Goal: Information Seeking & Learning: Understand process/instructions

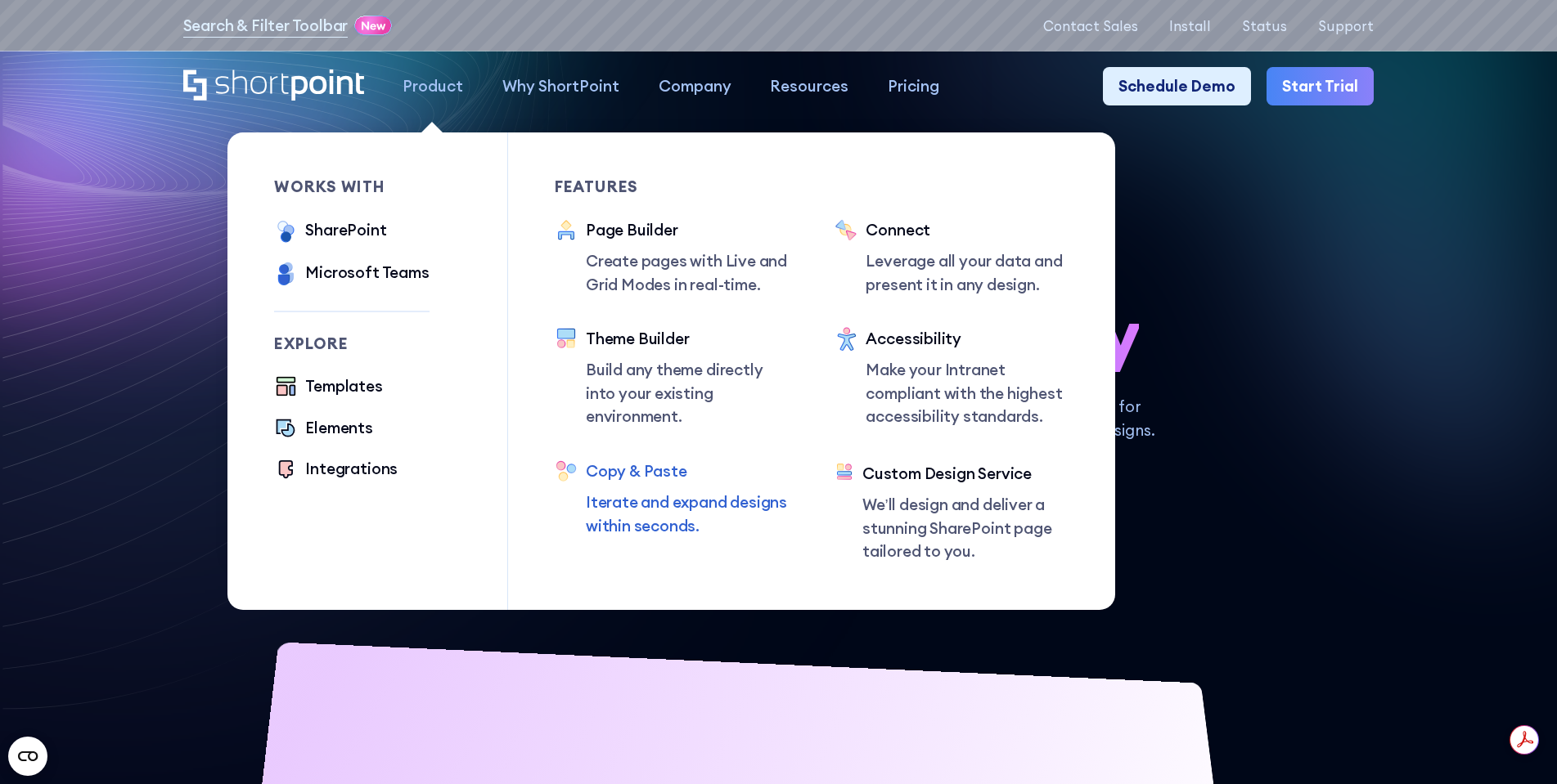
click at [639, 470] on div "Copy & Paste" at bounding box center [686, 472] width 202 height 23
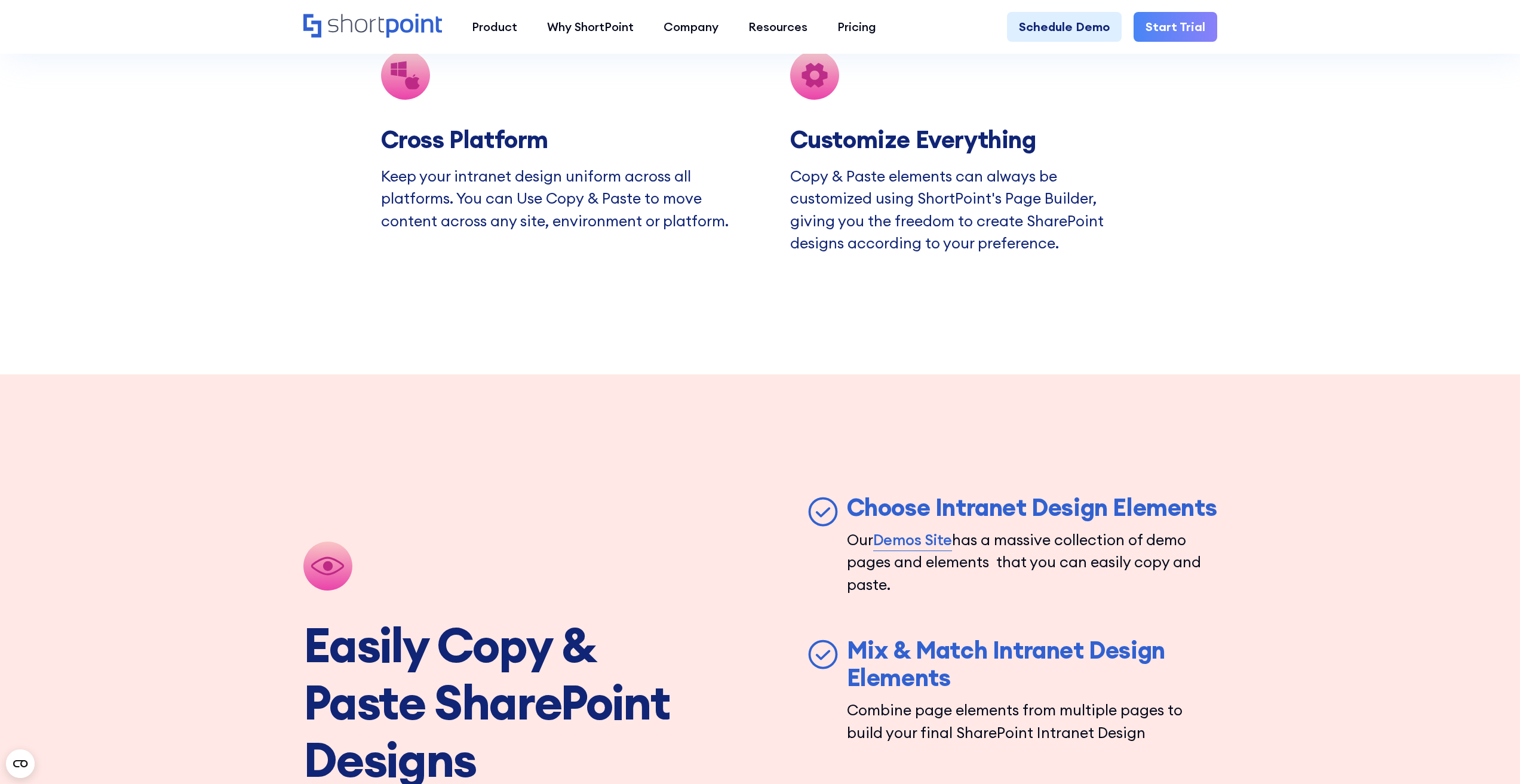
scroll to position [3702, 0]
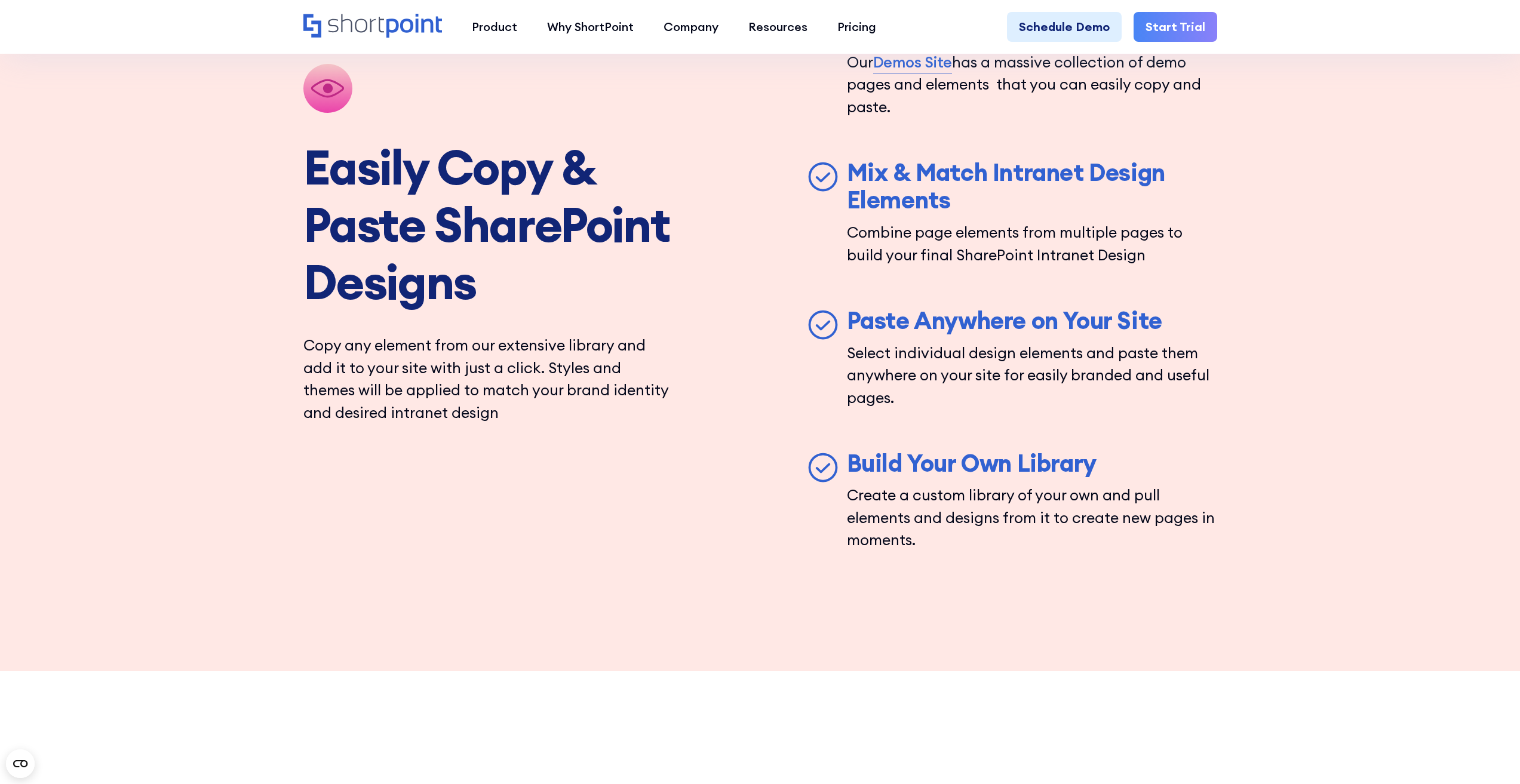
click at [926, 74] on link "Demos Site" at bounding box center [913, 62] width 80 height 23
